Goal: Transaction & Acquisition: Register for event/course

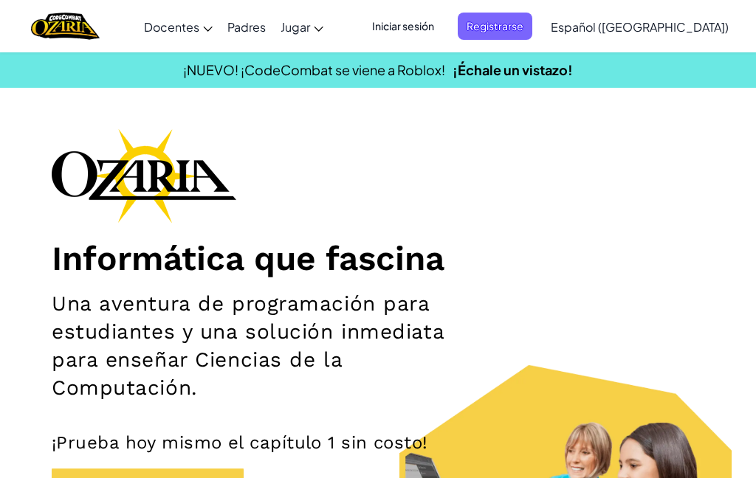
scroll to position [182, 0]
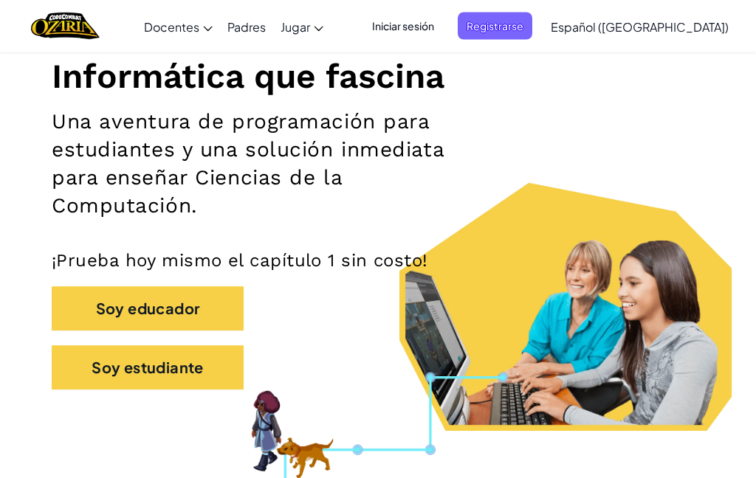
click at [112, 363] on button "Soy estudiante" at bounding box center [148, 368] width 192 height 44
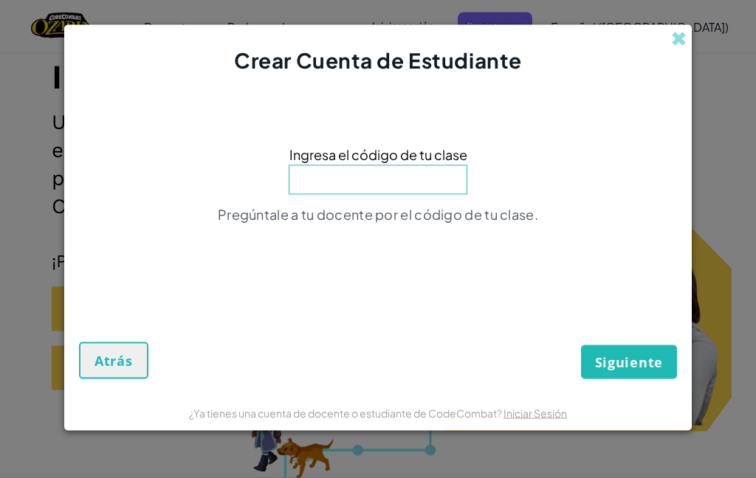
scroll to position [193, 0]
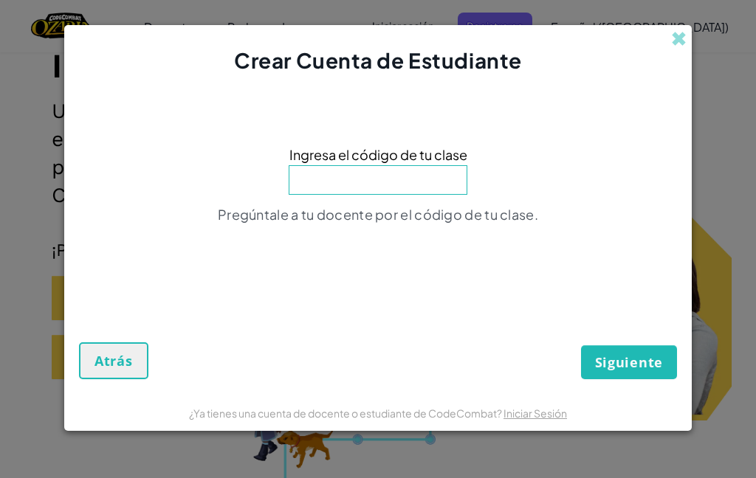
click at [338, 179] on input at bounding box center [378, 180] width 179 height 30
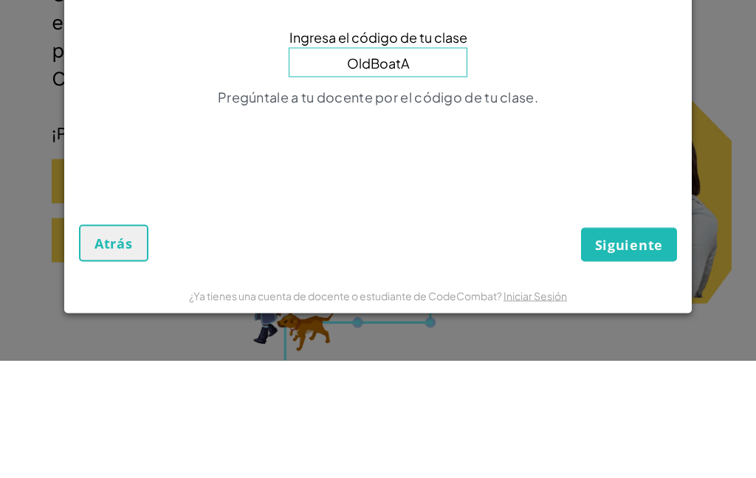
type input "OldBoatArm"
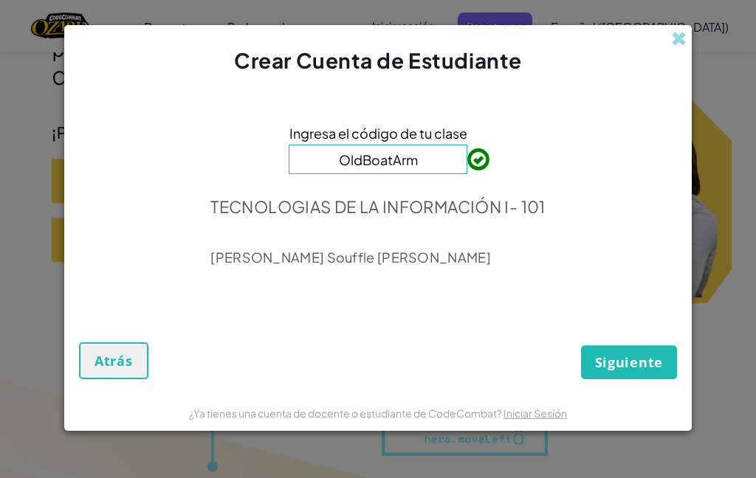
click at [629, 362] on span "Siguiente" at bounding box center [629, 362] width 68 height 18
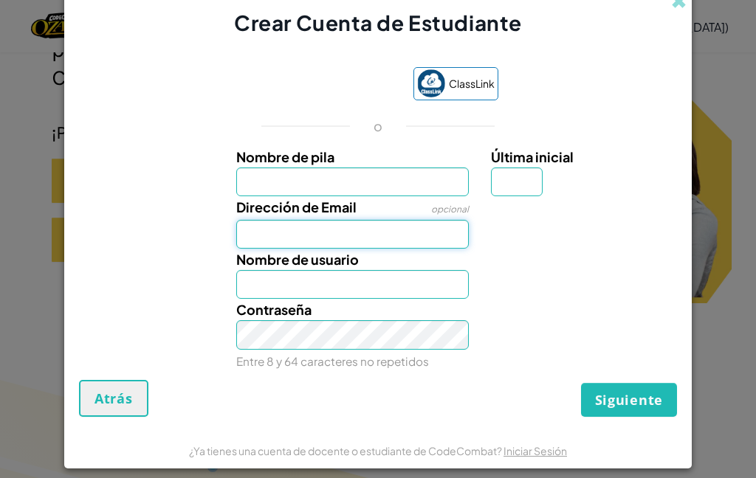
click at [261, 234] on input "Dirección de Email" at bounding box center [352, 234] width 233 height 29
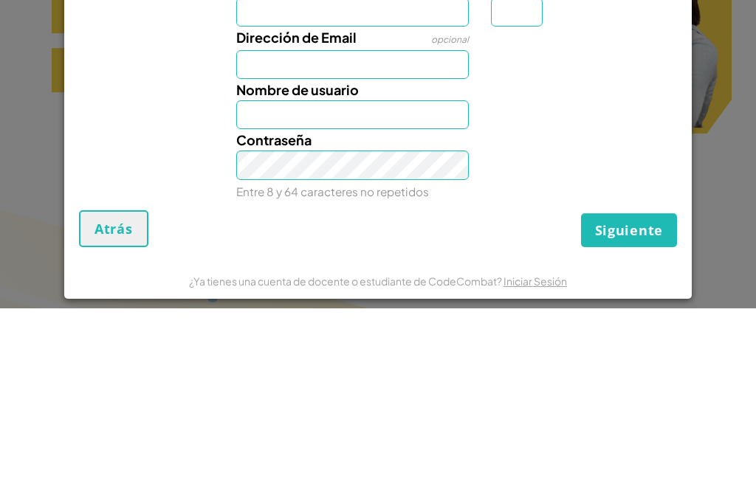
scroll to position [480, 0]
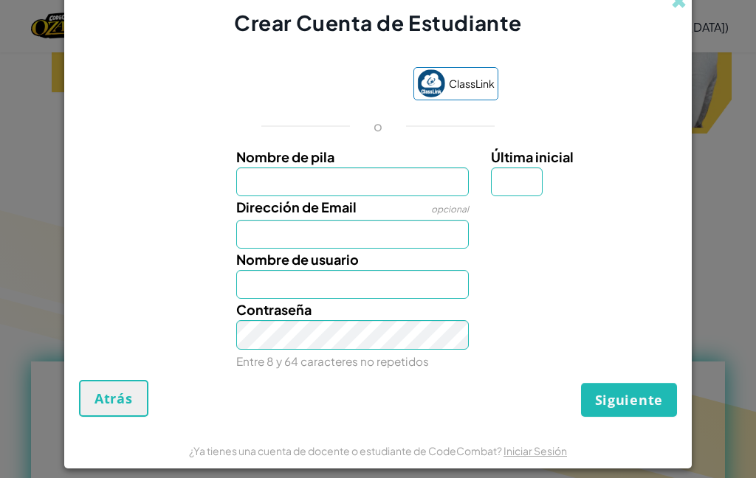
click at [112, 407] on span "Atrás" at bounding box center [113, 399] width 38 height 18
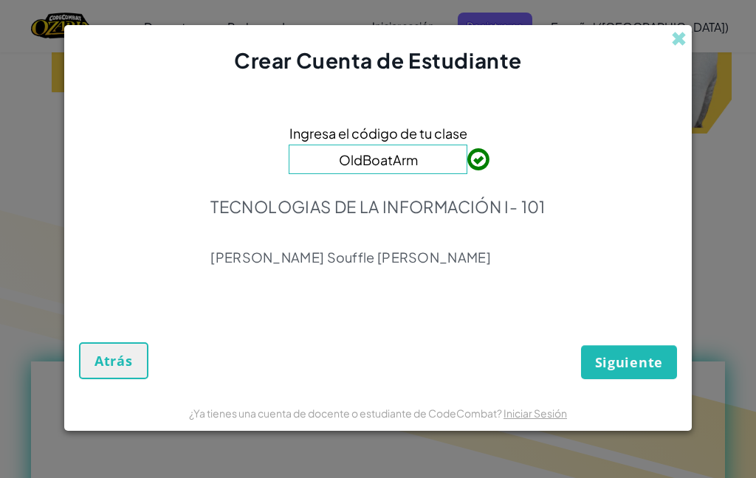
click at [112, 353] on span "Atrás" at bounding box center [113, 361] width 38 height 18
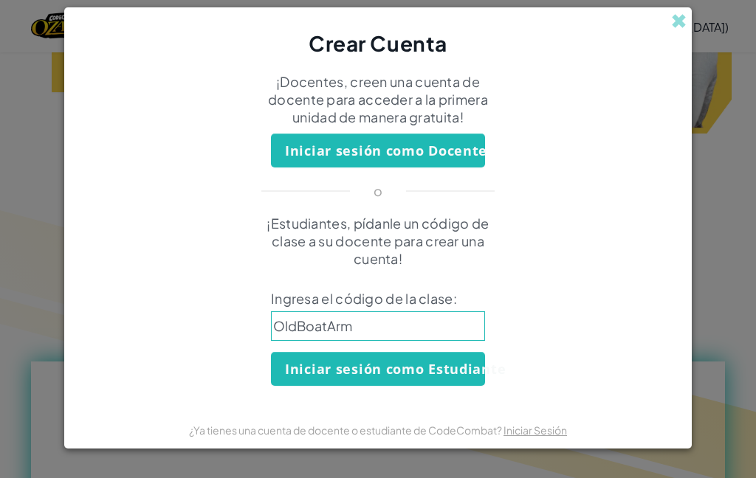
click at [679, 24] on span at bounding box center [678, 20] width 15 height 15
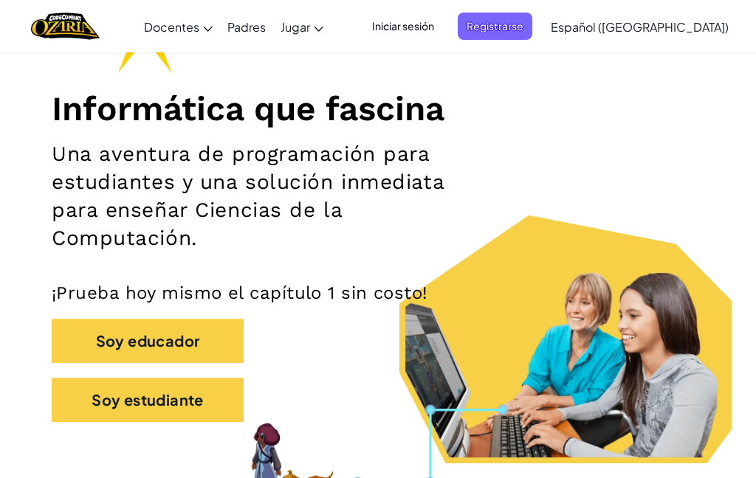
scroll to position [145, 0]
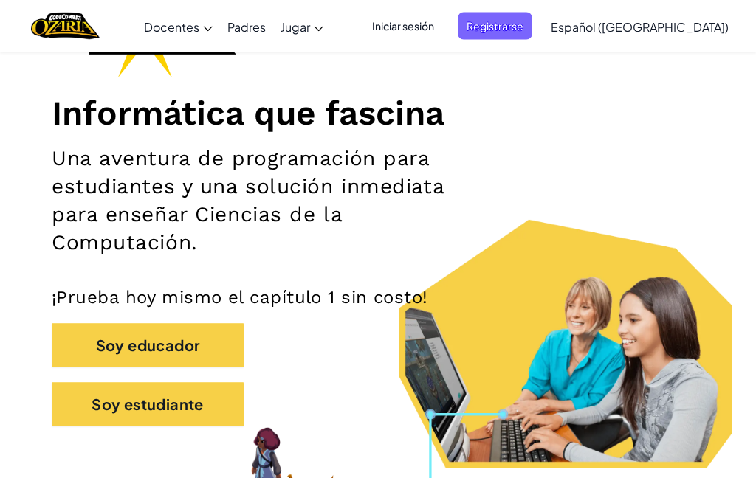
click at [439, 22] on span "Iniciar sesión" at bounding box center [403, 26] width 80 height 27
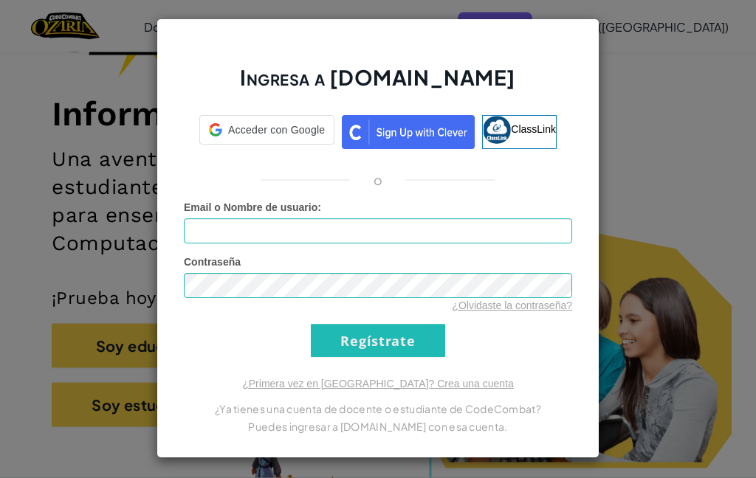
scroll to position [145, 0]
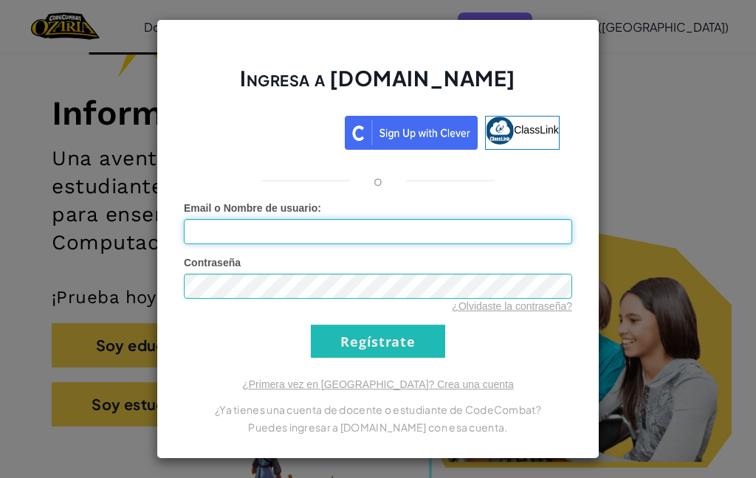
type input "[EMAIL_ADDRESS][DOMAIN_NAME]"
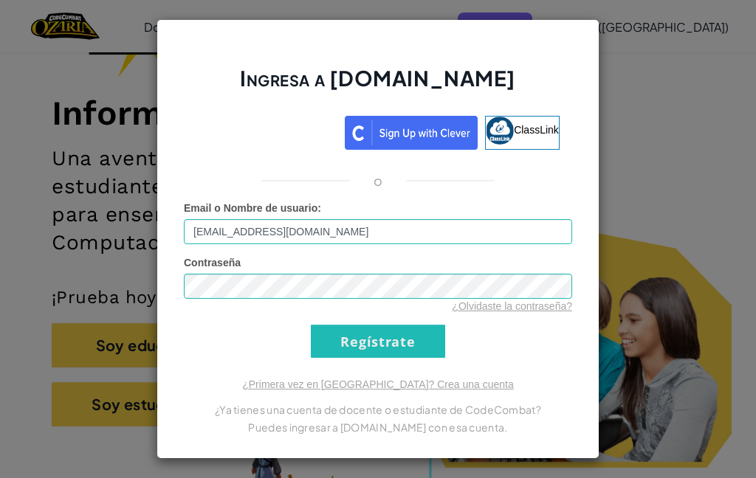
click at [415, 348] on input "Regístrate" at bounding box center [378, 341] width 134 height 33
